Goal: Book appointment/travel/reservation

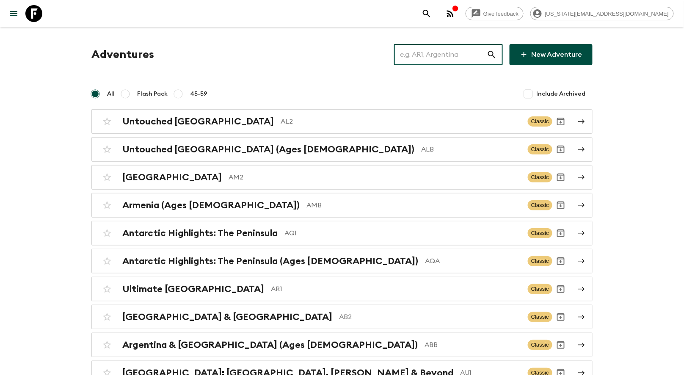
click at [435, 57] on input "text" at bounding box center [440, 55] width 93 height 24
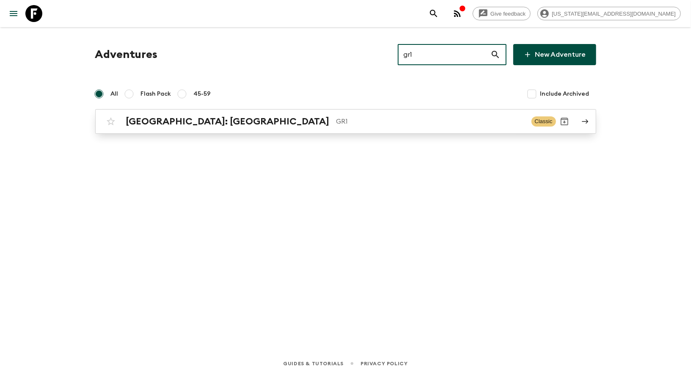
type input "gr1"
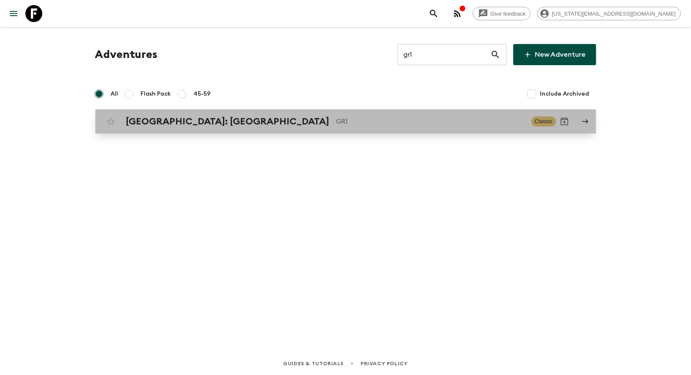
click at [337, 129] on div "[GEOGRAPHIC_DATA]: [GEOGRAPHIC_DATA] & the Islands GR1 Classic" at bounding box center [329, 121] width 454 height 17
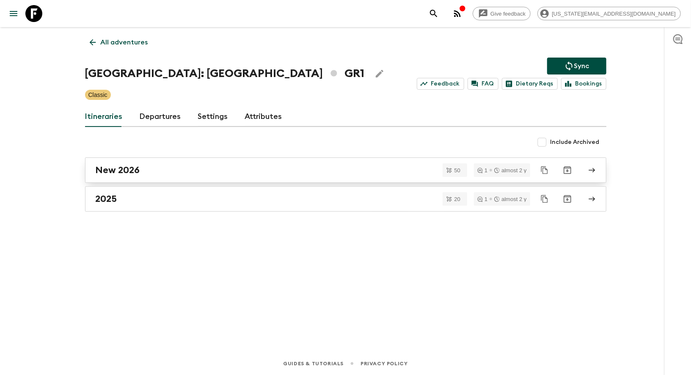
click at [159, 168] on div "New 2026" at bounding box center [338, 170] width 484 height 11
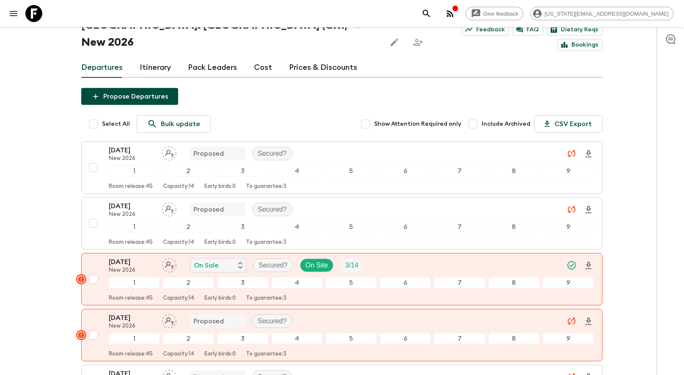
scroll to position [81, 0]
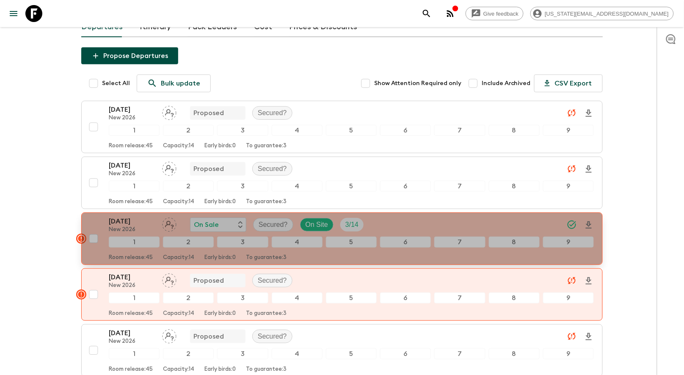
click at [463, 216] on div "[DATE] New 2026 On Sale Secured? On Site 3 / 14" at bounding box center [351, 224] width 485 height 17
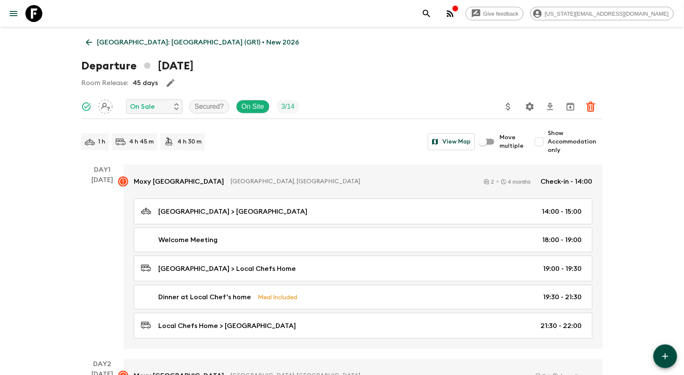
click at [37, 14] on icon at bounding box center [33, 13] width 17 height 17
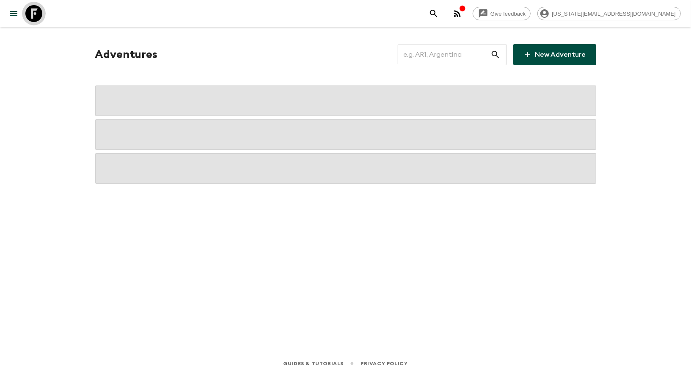
click at [37, 14] on icon at bounding box center [33, 13] width 17 height 17
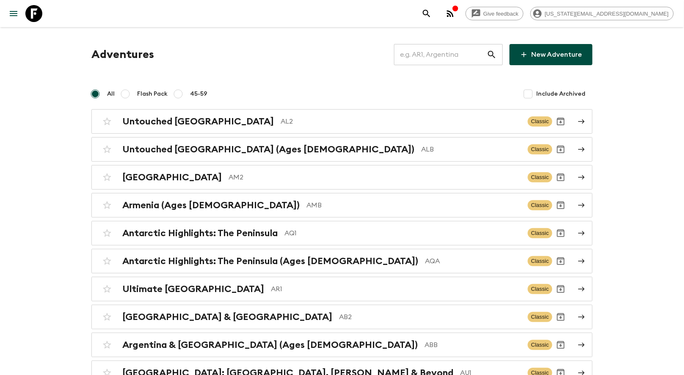
click at [464, 53] on input "text" at bounding box center [440, 55] width 93 height 24
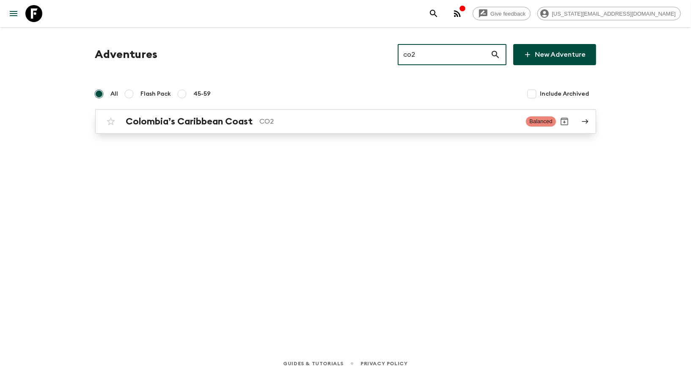
type input "co2"
click at [247, 121] on h2 "Colombia’s Caribbean Coast" at bounding box center [189, 121] width 127 height 11
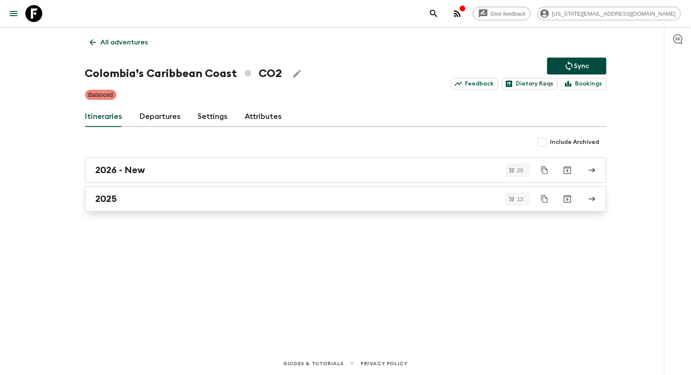
click at [138, 201] on div "2025" at bounding box center [338, 198] width 484 height 11
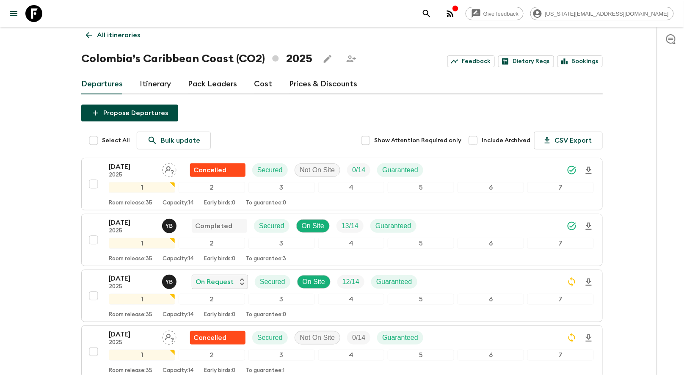
scroll to position [108, 0]
